Goal: Obtain resource: Download file/media

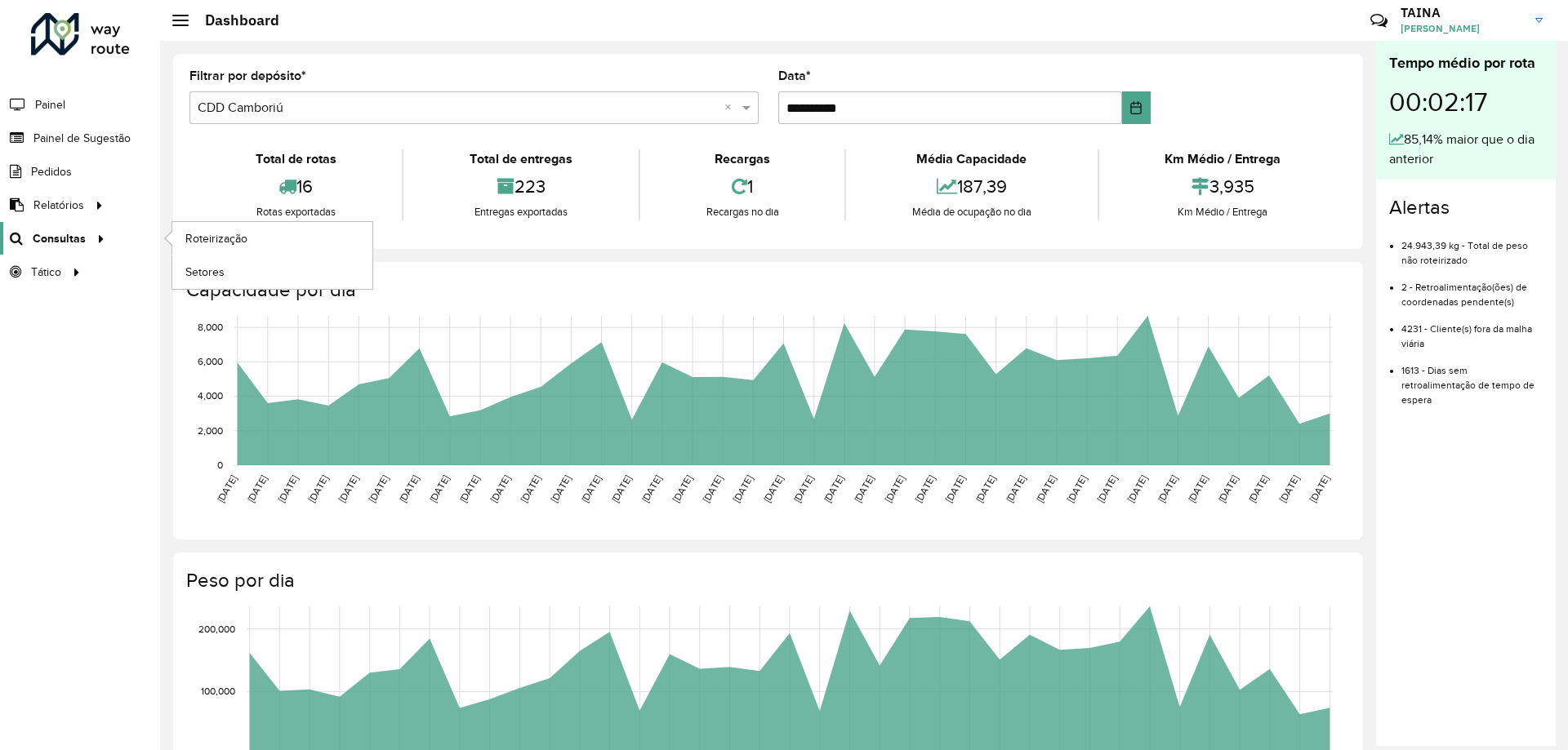
click at [75, 242] on span "Consultas" at bounding box center [59, 238] width 53 height 17
click at [194, 243] on span "Roteirização" at bounding box center [218, 238] width 66 height 17
click at [76, 242] on span "Consultas" at bounding box center [59, 238] width 53 height 17
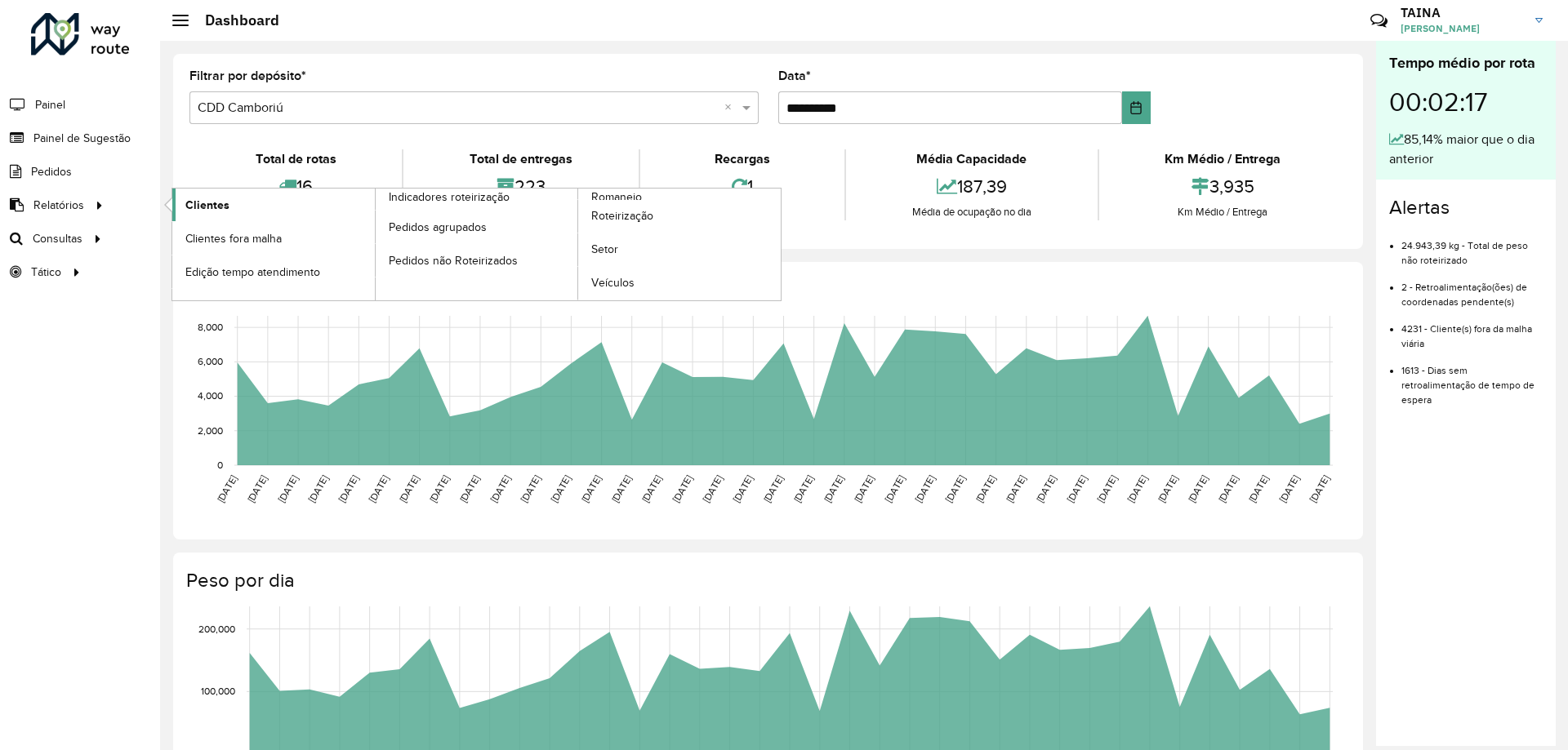
click at [217, 212] on span "Clientes" at bounding box center [207, 205] width 44 height 17
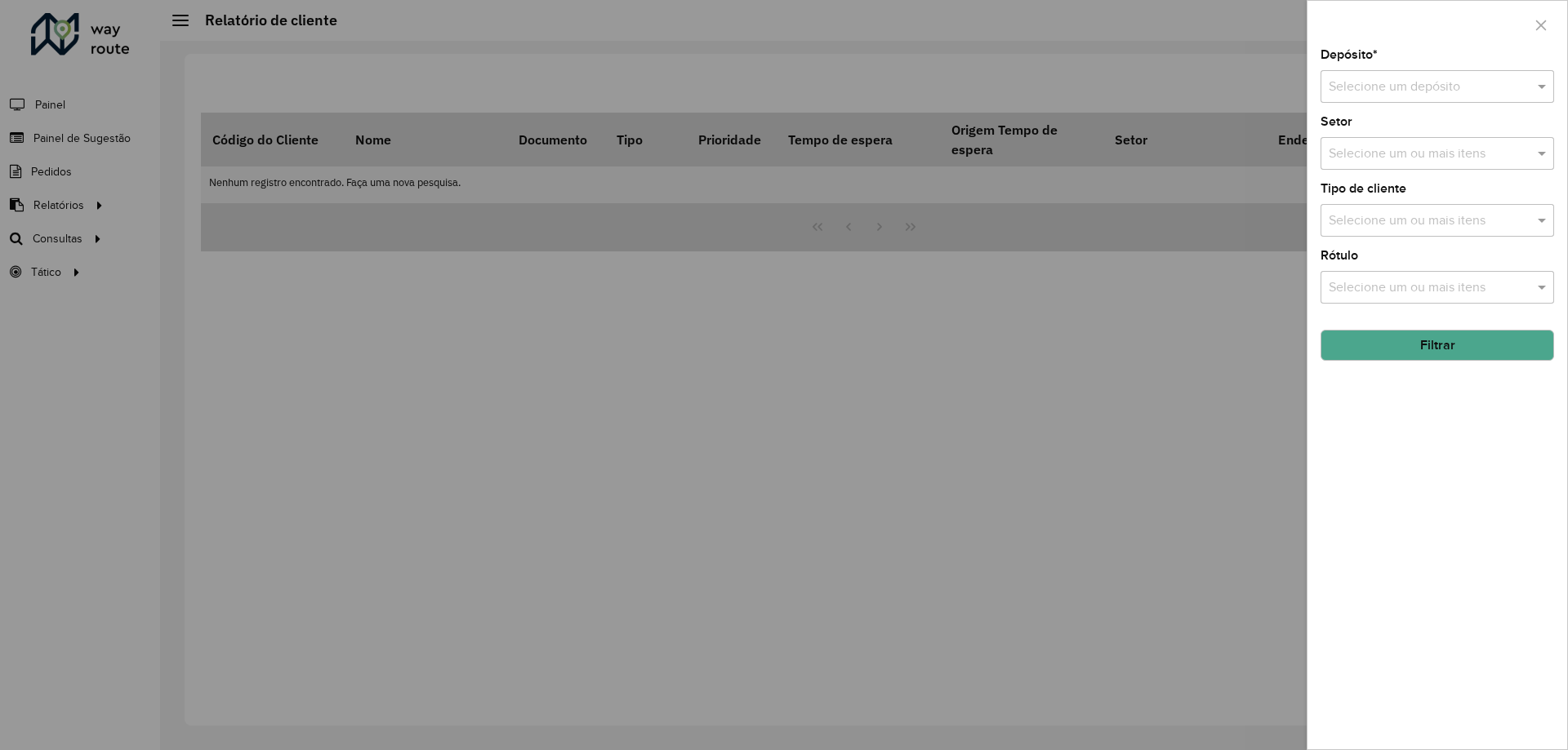
click at [1450, 91] on input "text" at bounding box center [1421, 86] width 185 height 19
click at [1420, 191] on div "CDD Camboriú" at bounding box center [1437, 189] width 232 height 28
click at [1380, 151] on input "text" at bounding box center [1429, 154] width 209 height 19
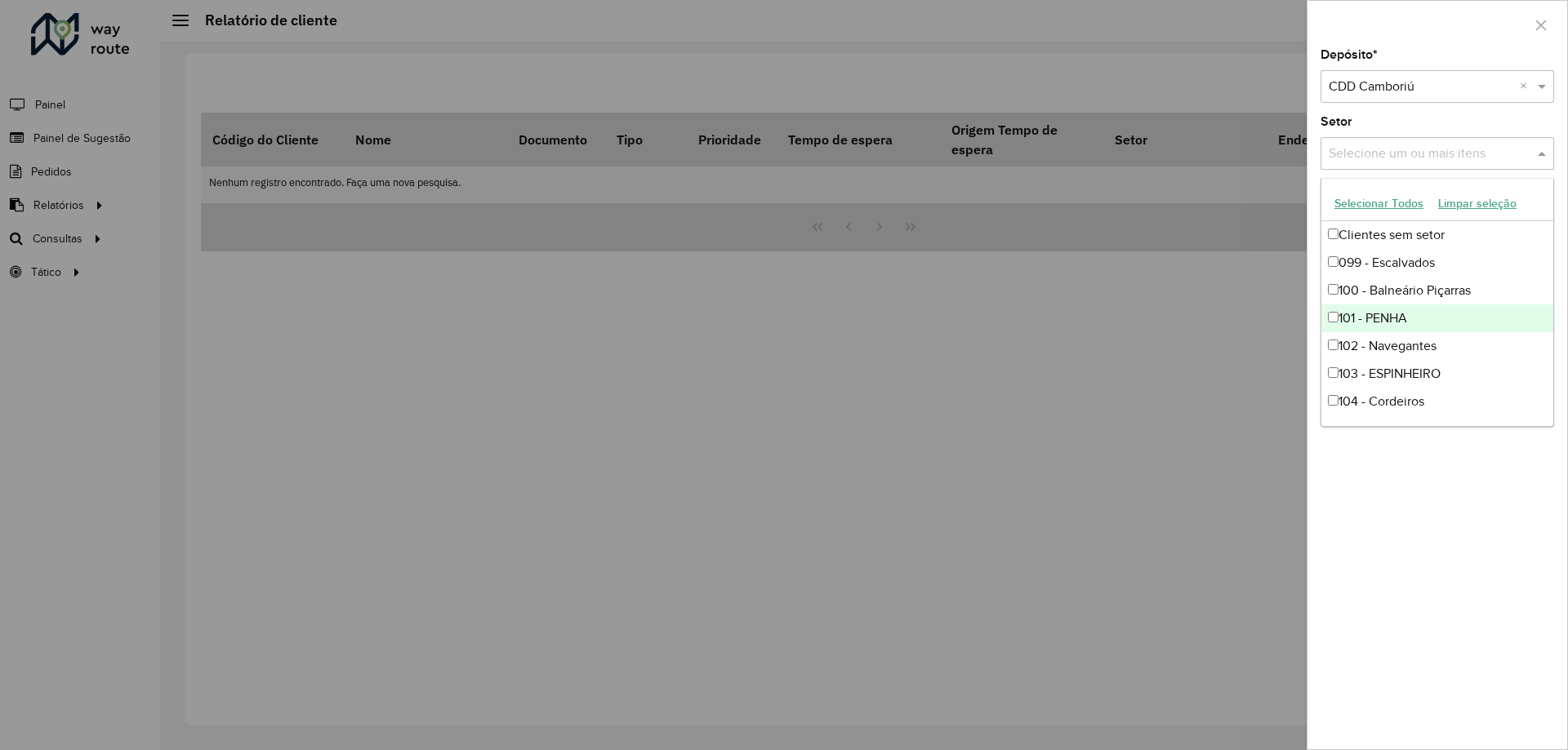
scroll to position [164, 0]
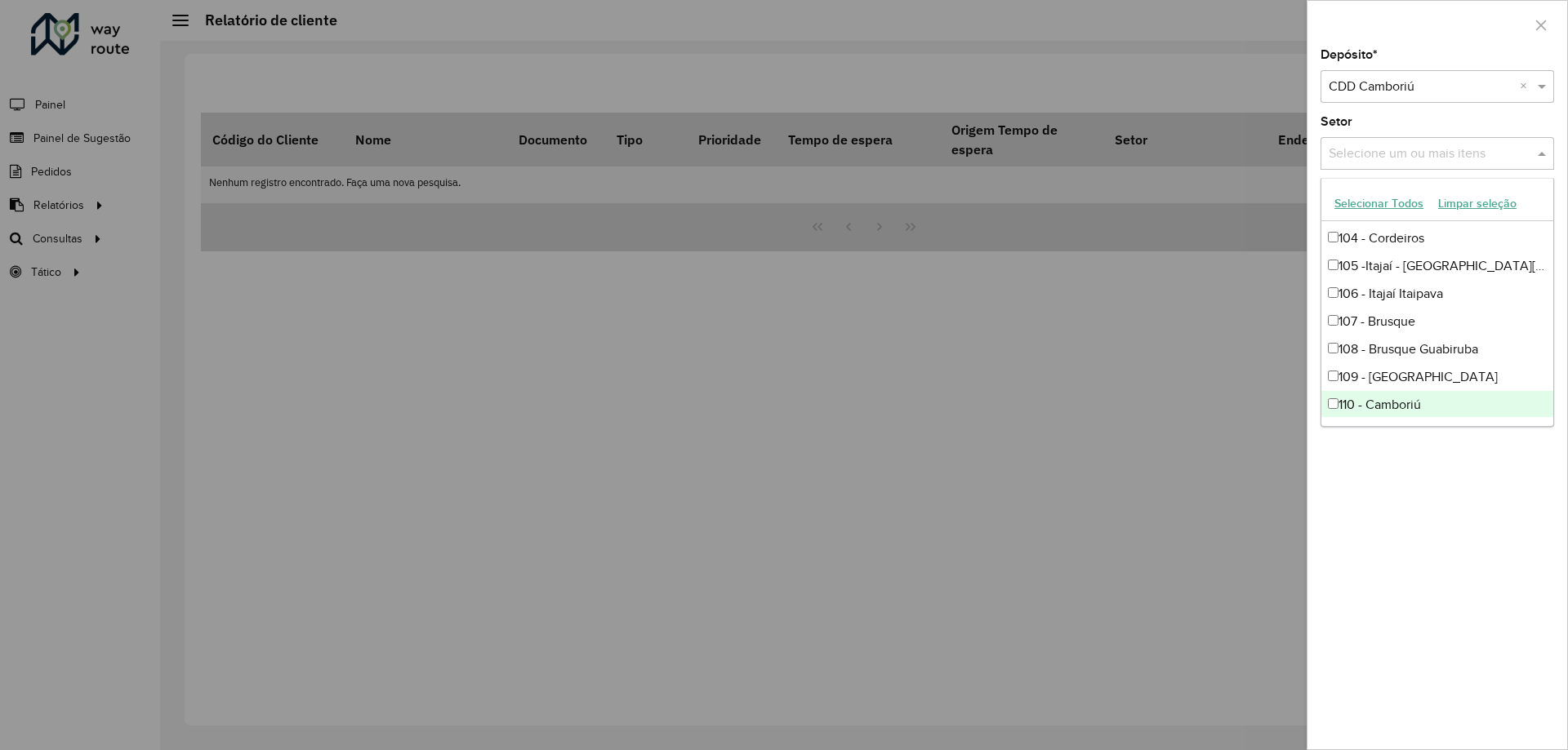
click at [1398, 511] on div "Depósito * Selecione um depósito × CDD Camboriú × Setor Selecione um ou mais it…" at bounding box center [1436, 398] width 259 height 701
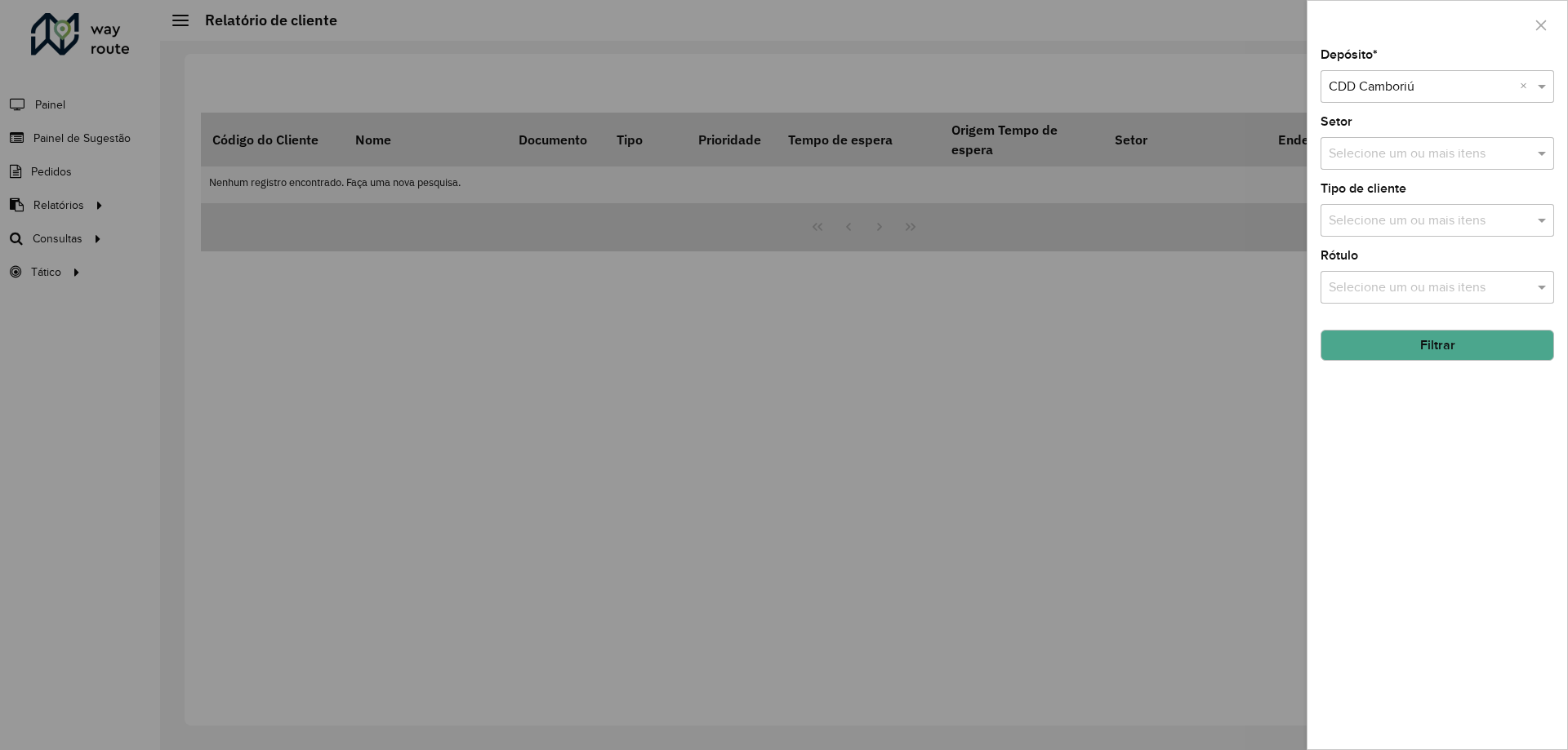
click at [1400, 338] on button "Filtrar" at bounding box center [1437, 345] width 233 height 31
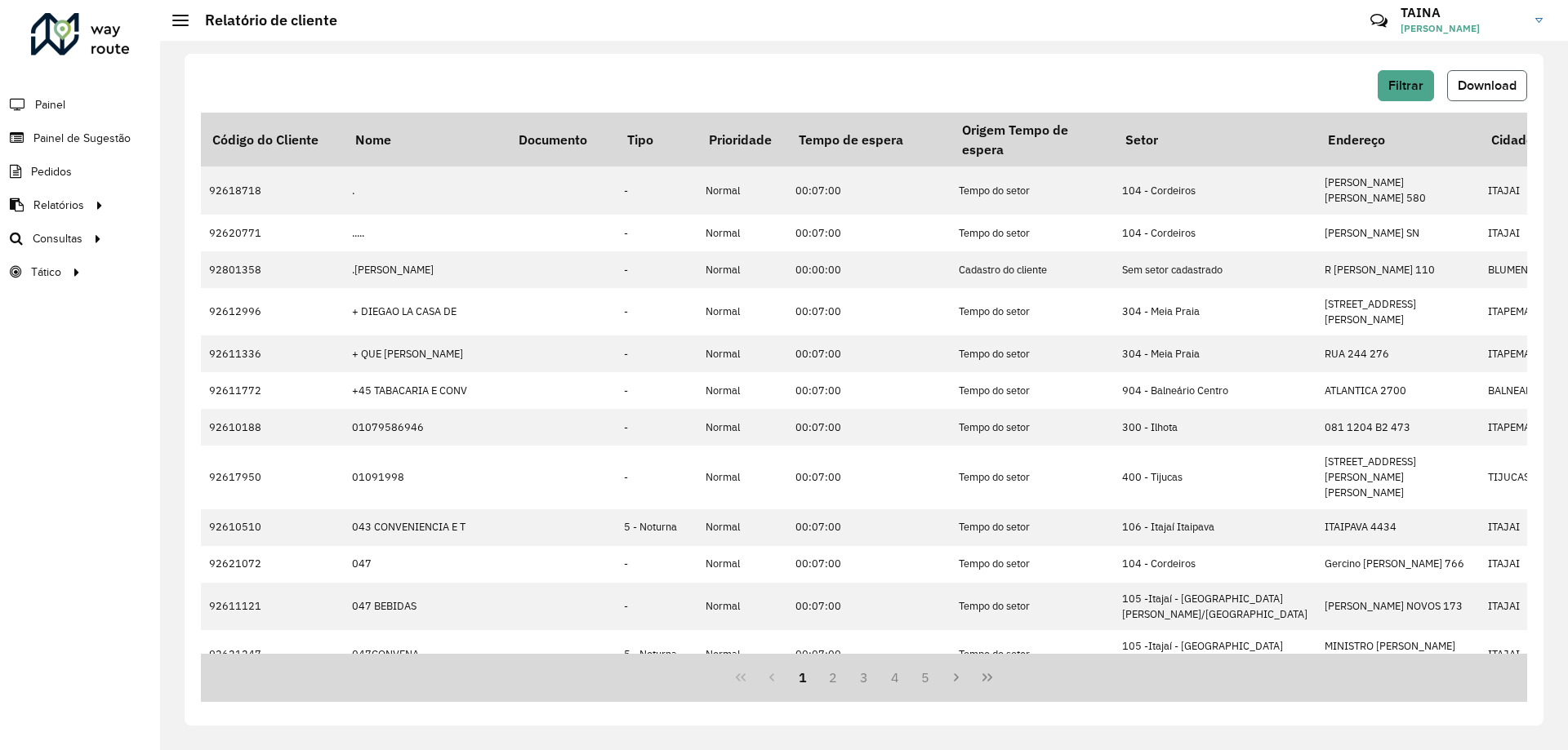
click at [1493, 89] on span "Download" at bounding box center [1487, 85] width 59 height 14
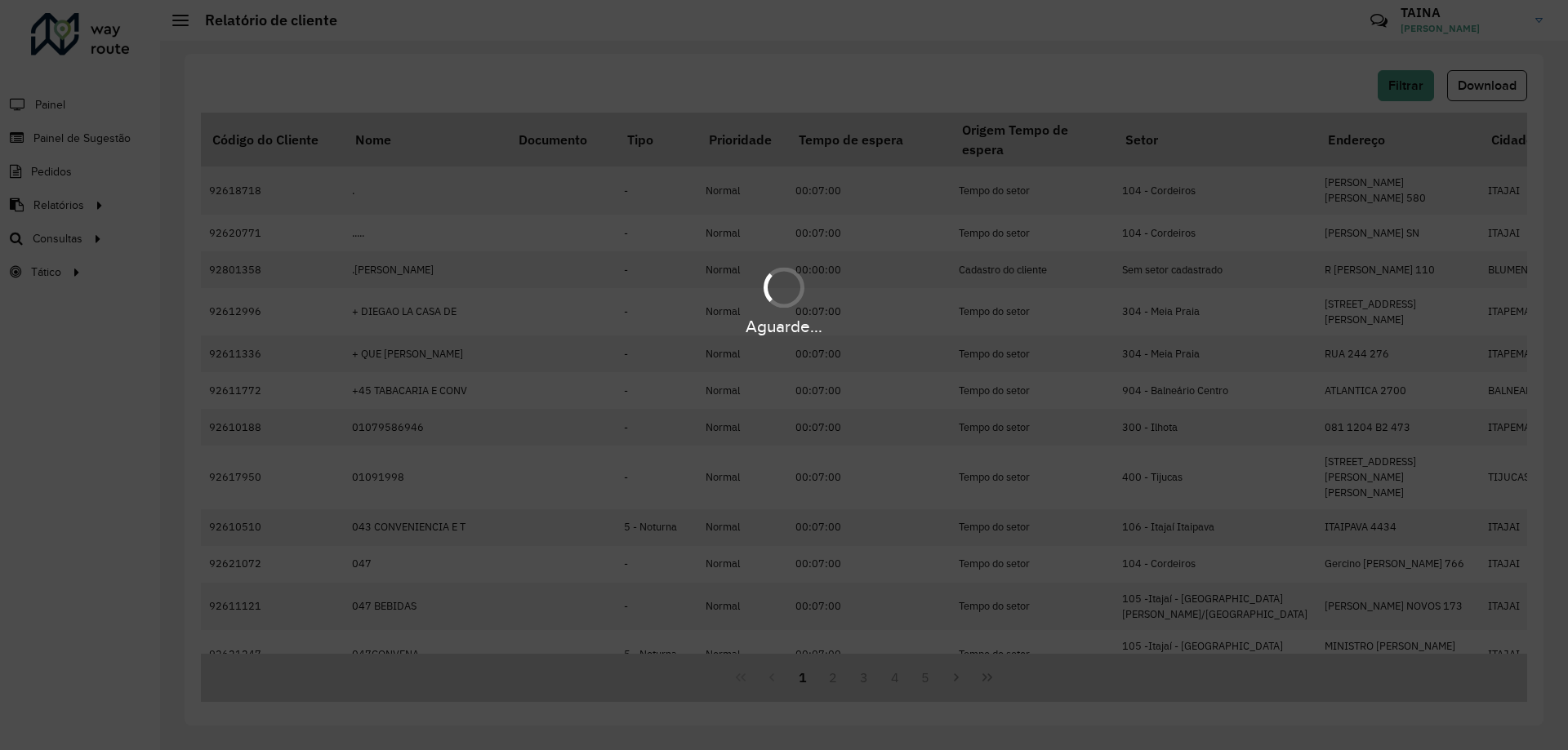
click at [8, 505] on div "Aguarde..." at bounding box center [784, 375] width 1568 height 750
